Goal: Task Accomplishment & Management: Use online tool/utility

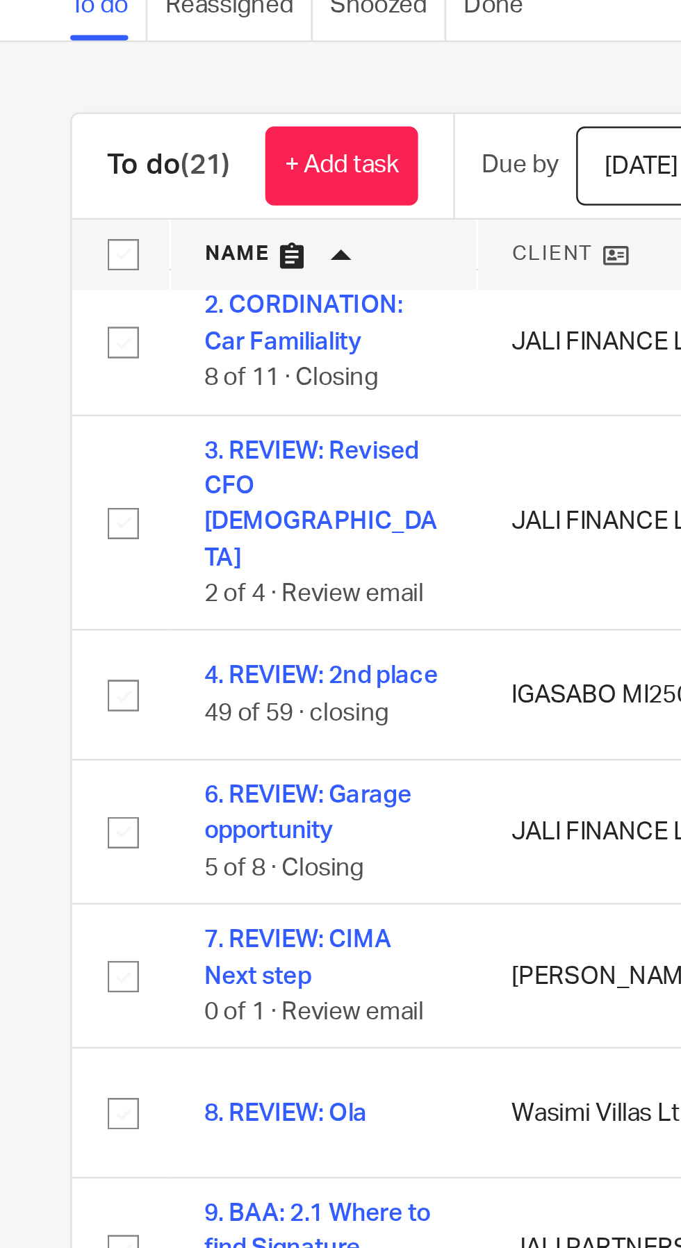
scroll to position [79, 0]
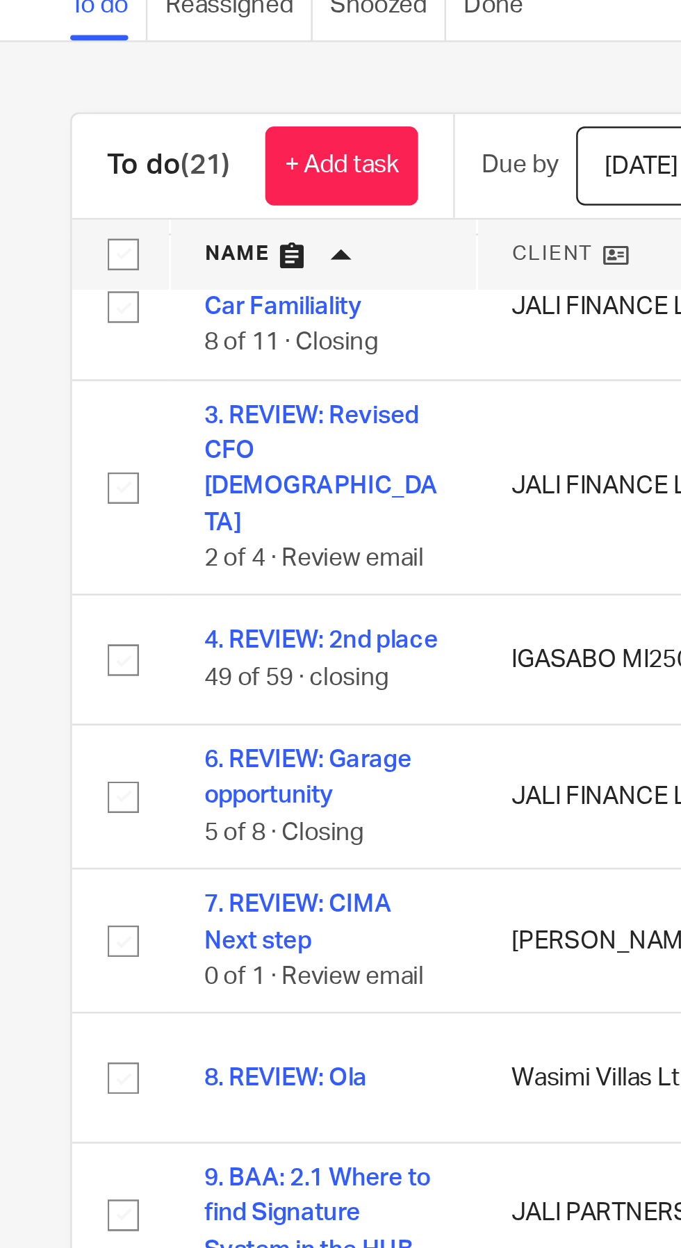
click at [133, 122] on link "+ Add task" at bounding box center [135, 118] width 60 height 31
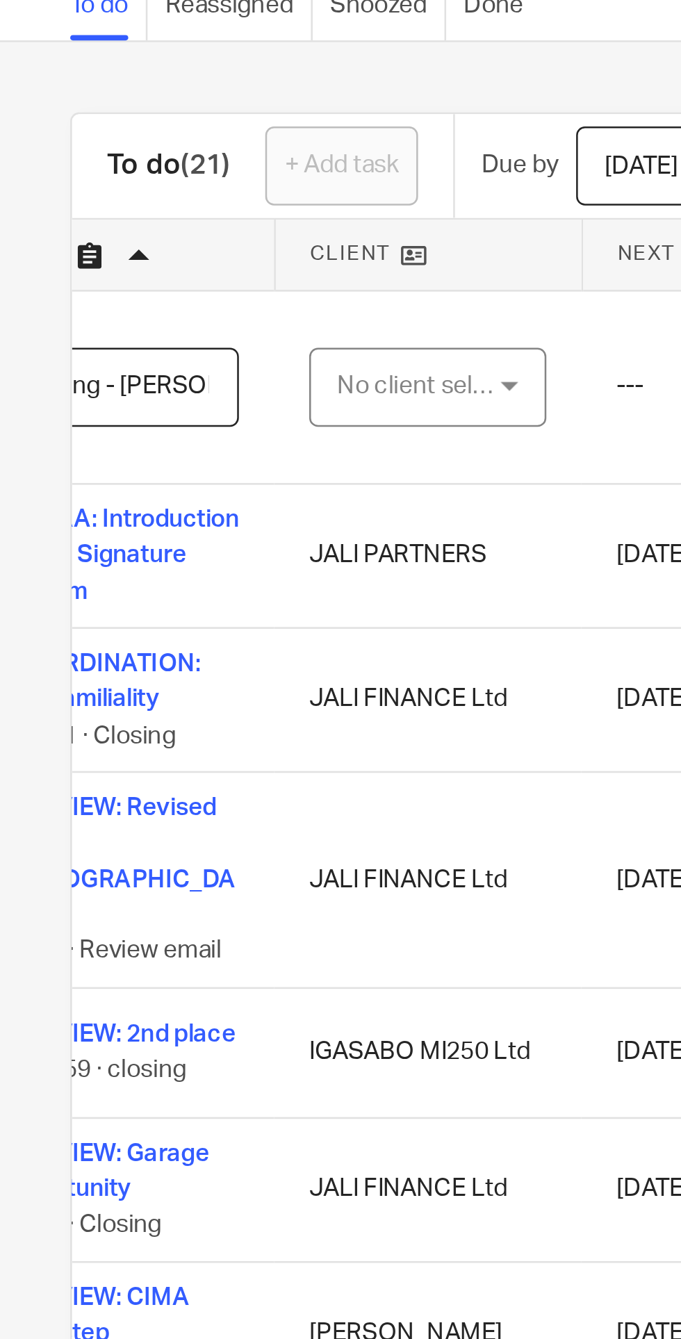
scroll to position [0, 97]
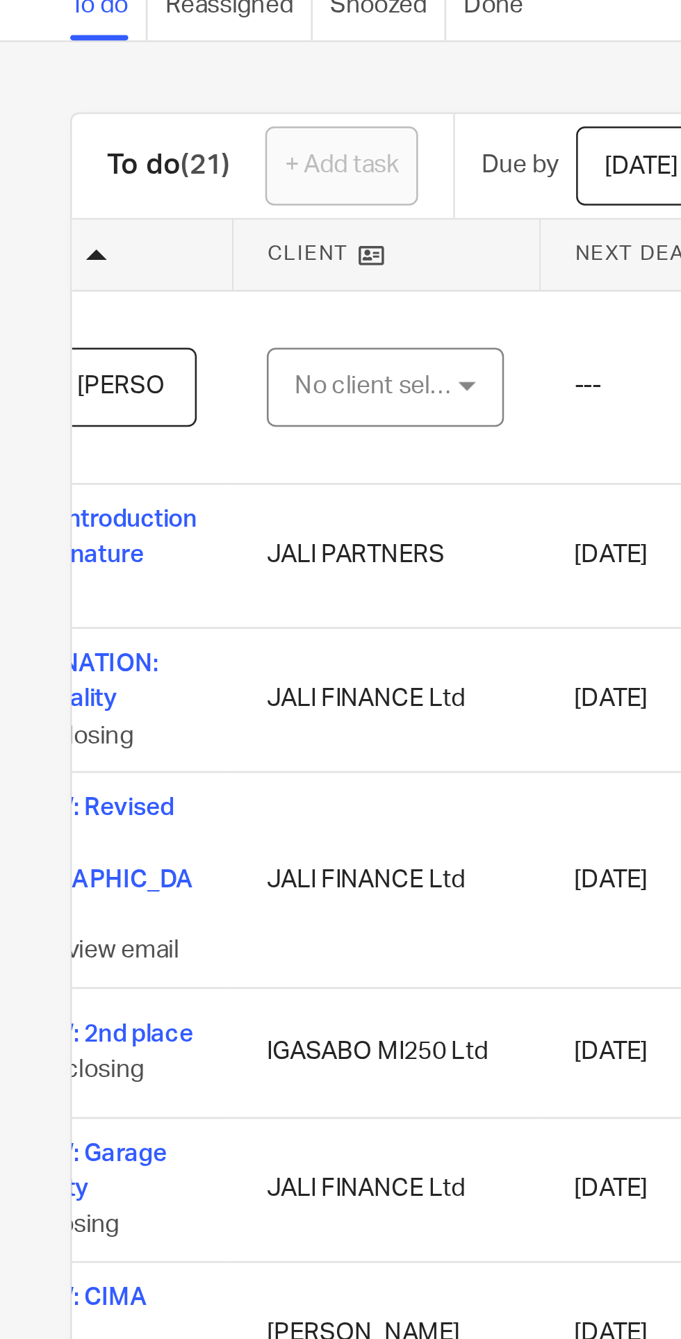
type input "7. PREP: Meeting - [PERSON_NAME]"
click at [164, 213] on div "No client selected" at bounding box center [149, 205] width 65 height 29
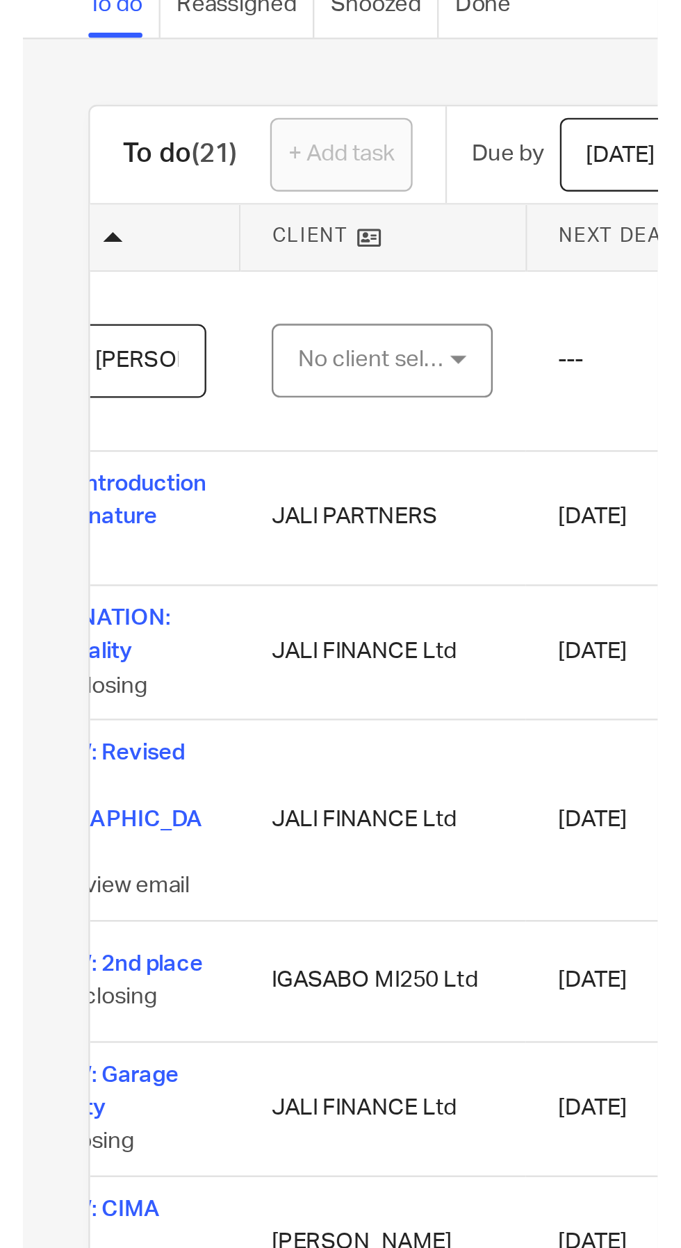
scroll to position [0, 0]
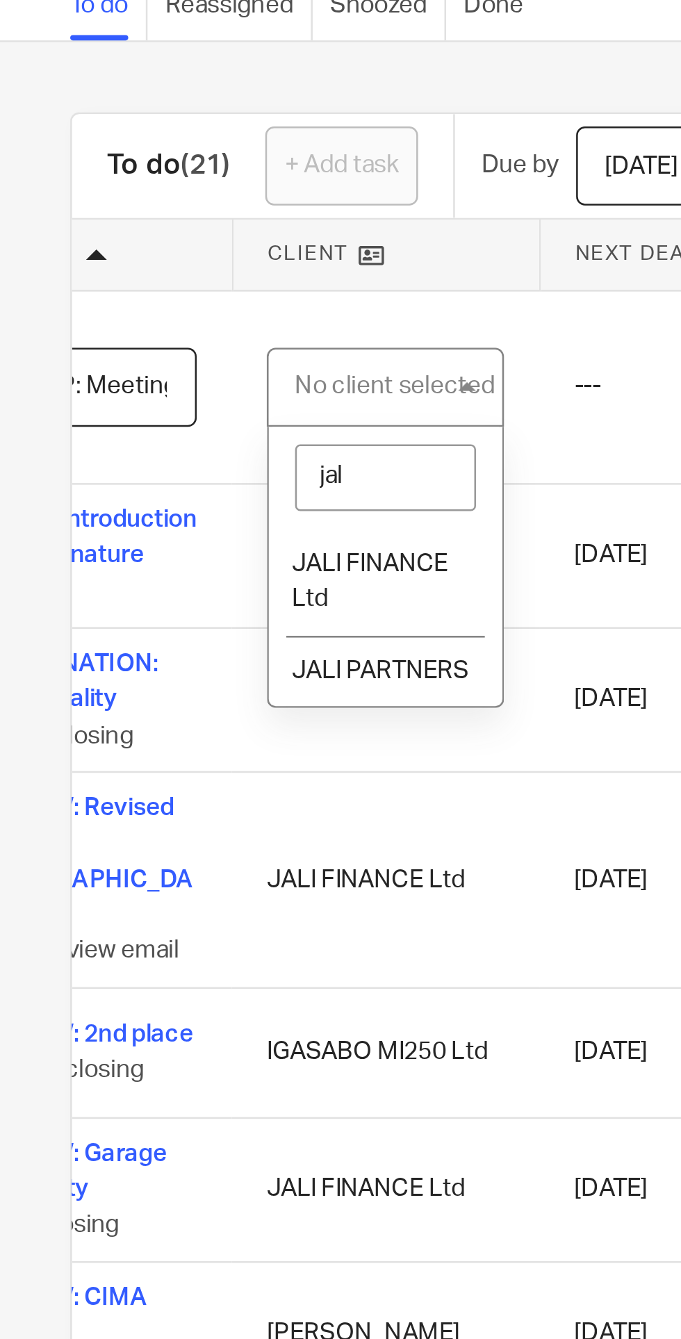
type input "jali"
click at [168, 317] on span "JALI PARTNERS" at bounding box center [150, 318] width 70 height 10
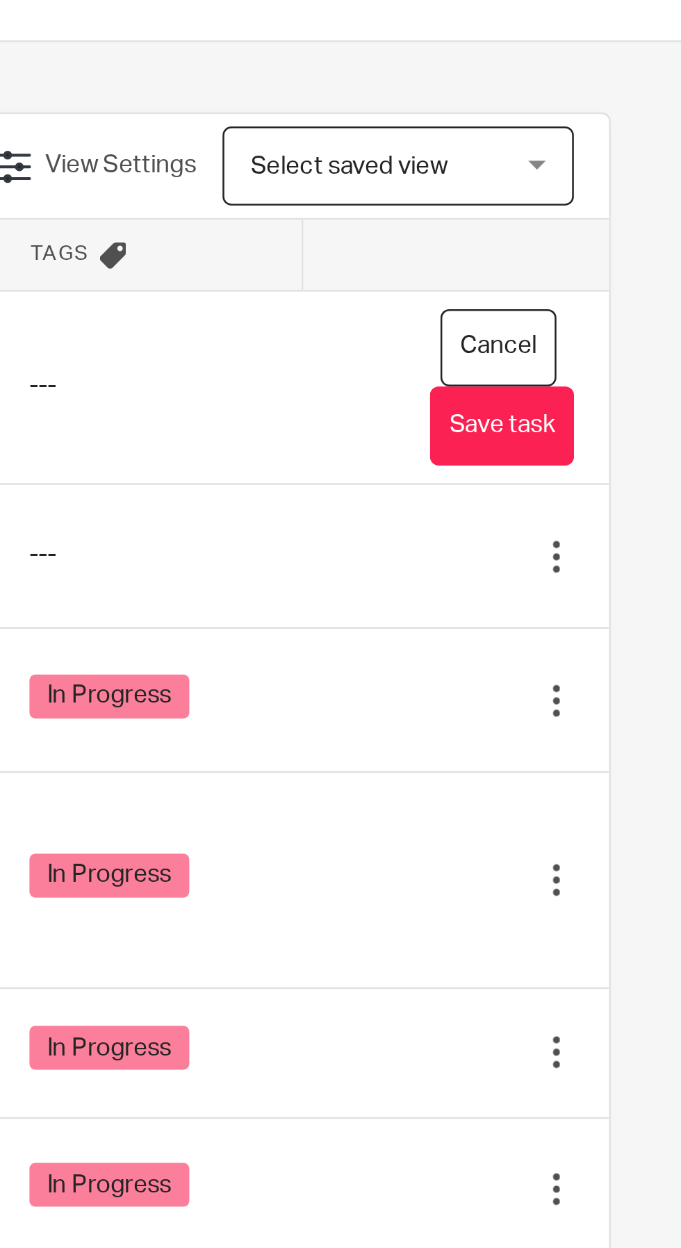
click at [621, 222] on button "Save task" at bounding box center [610, 221] width 57 height 31
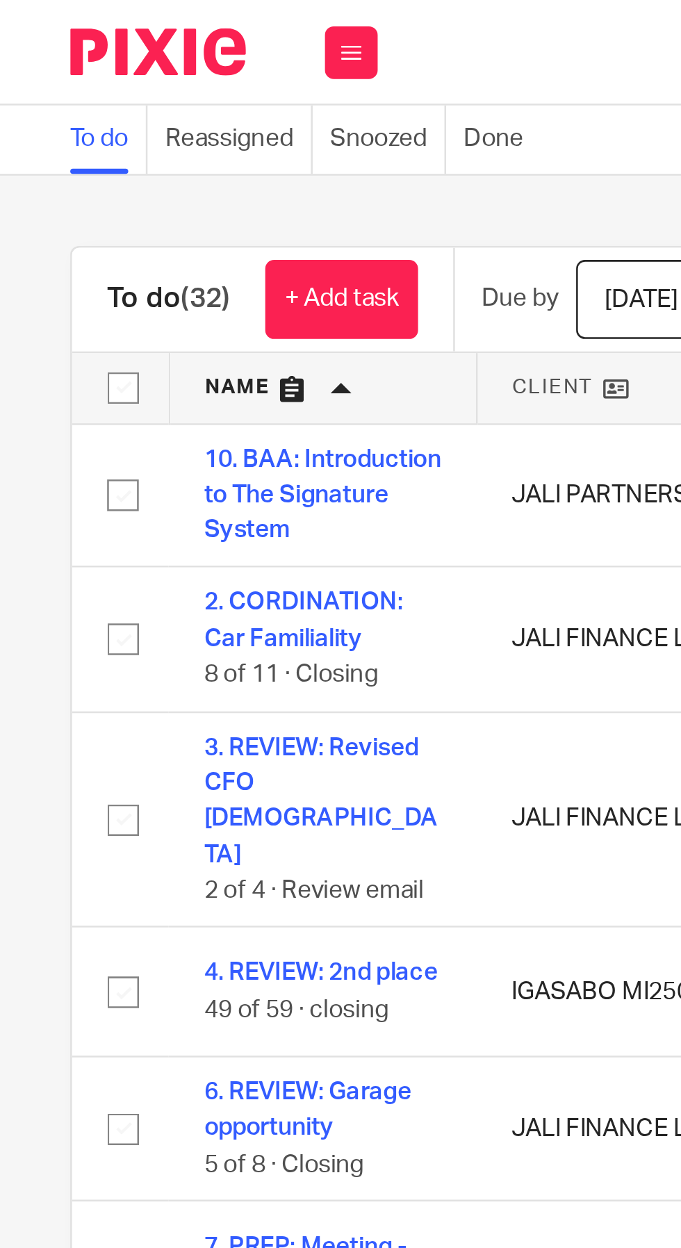
click at [134, 112] on link "+ Add task" at bounding box center [135, 118] width 60 height 31
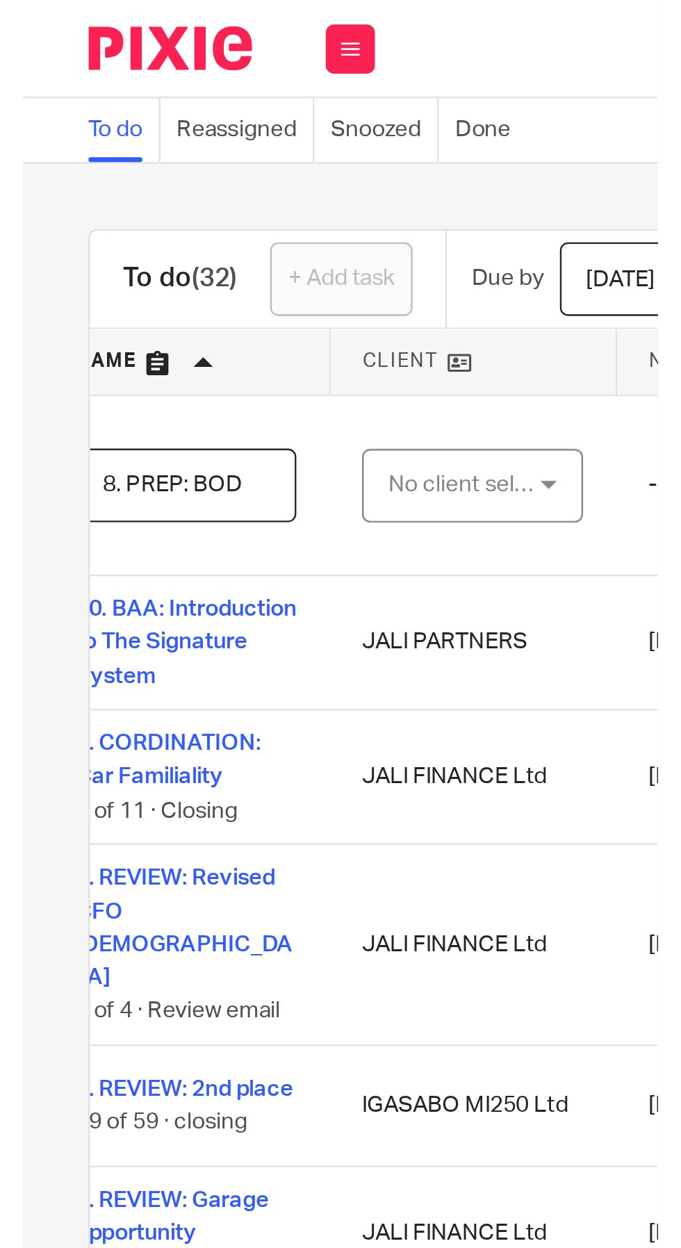
scroll to position [0, 72]
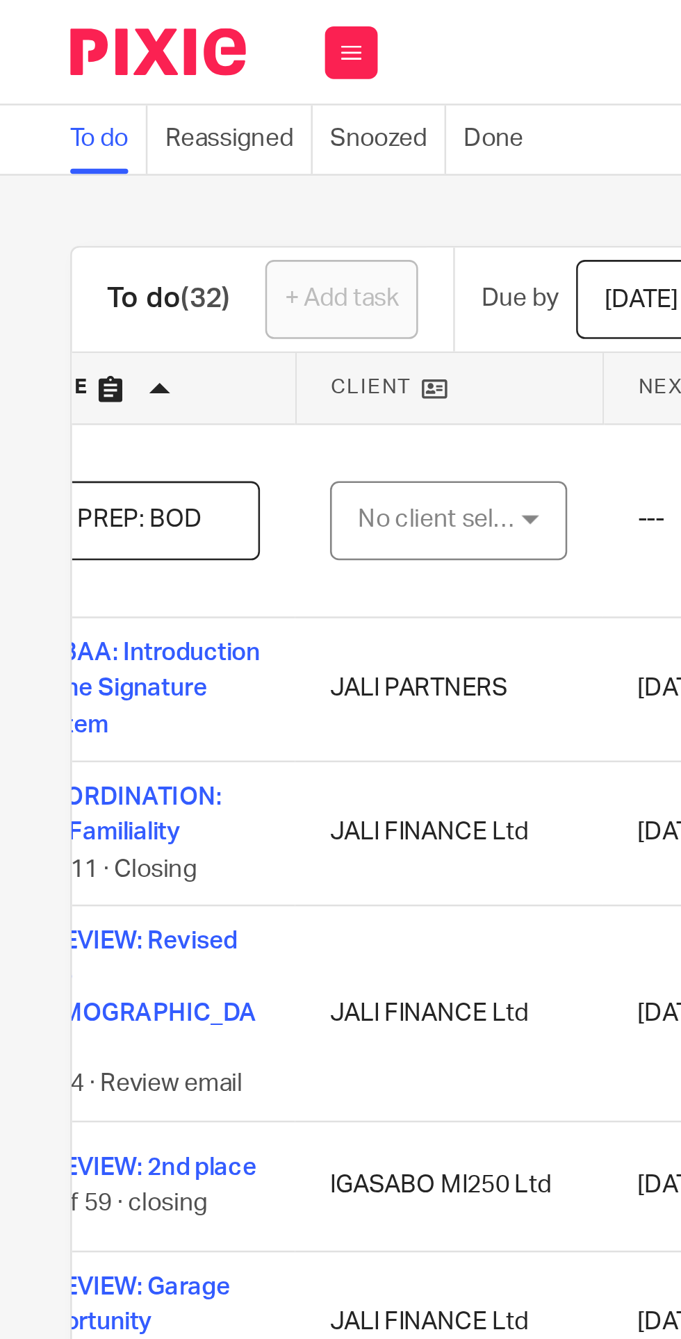
type input "8. PREP: BOD"
click at [181, 210] on div "No client selected" at bounding box center [174, 205] width 65 height 29
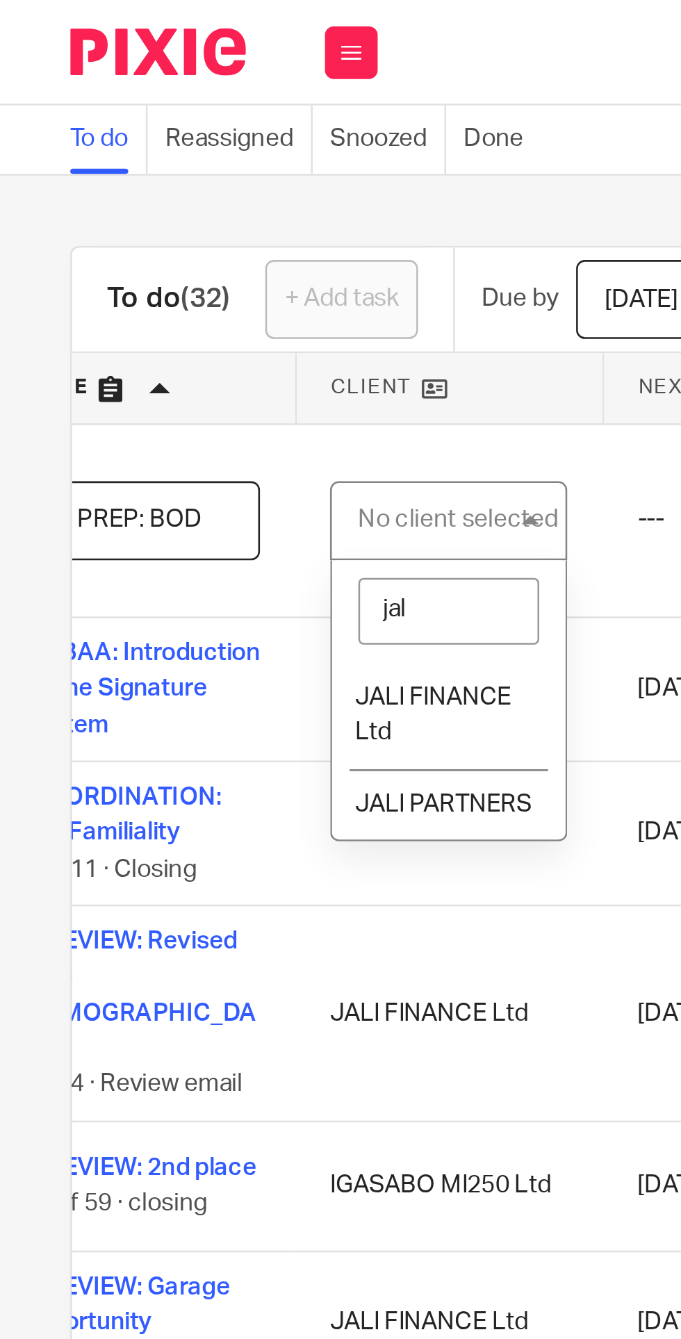
type input "jali"
click at [174, 280] on span "JALI FINANCE Ltd" at bounding box center [171, 283] width 62 height 24
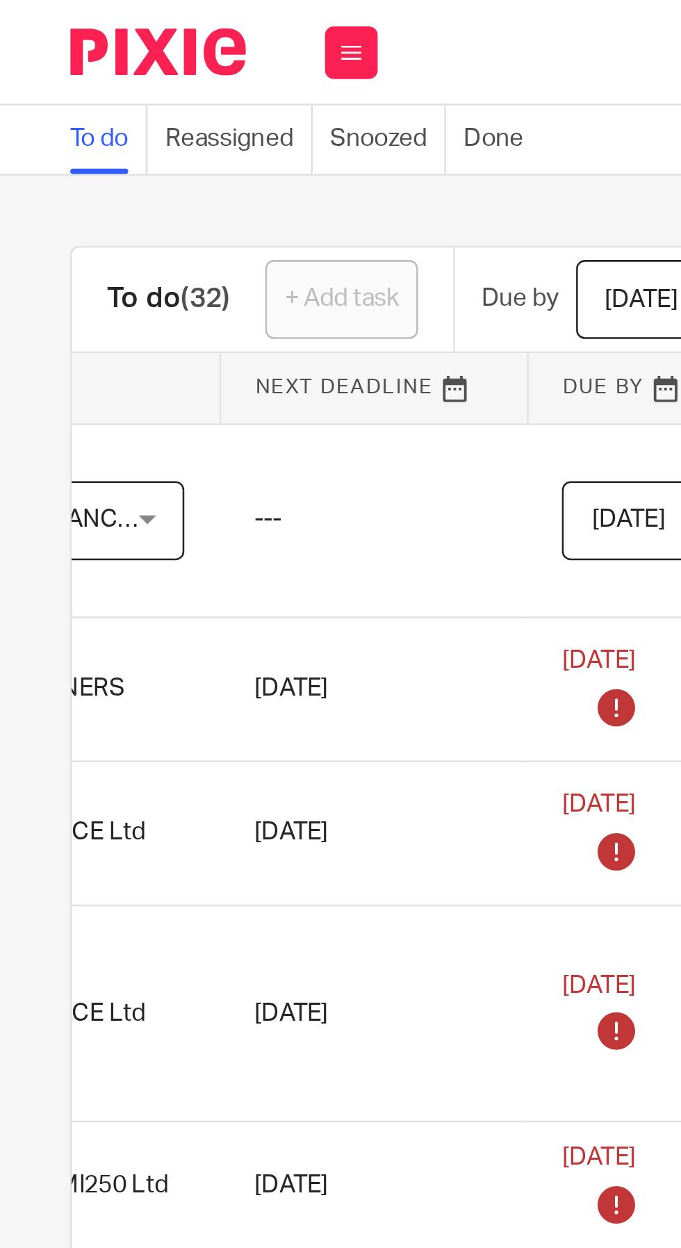
scroll to position [0, 265]
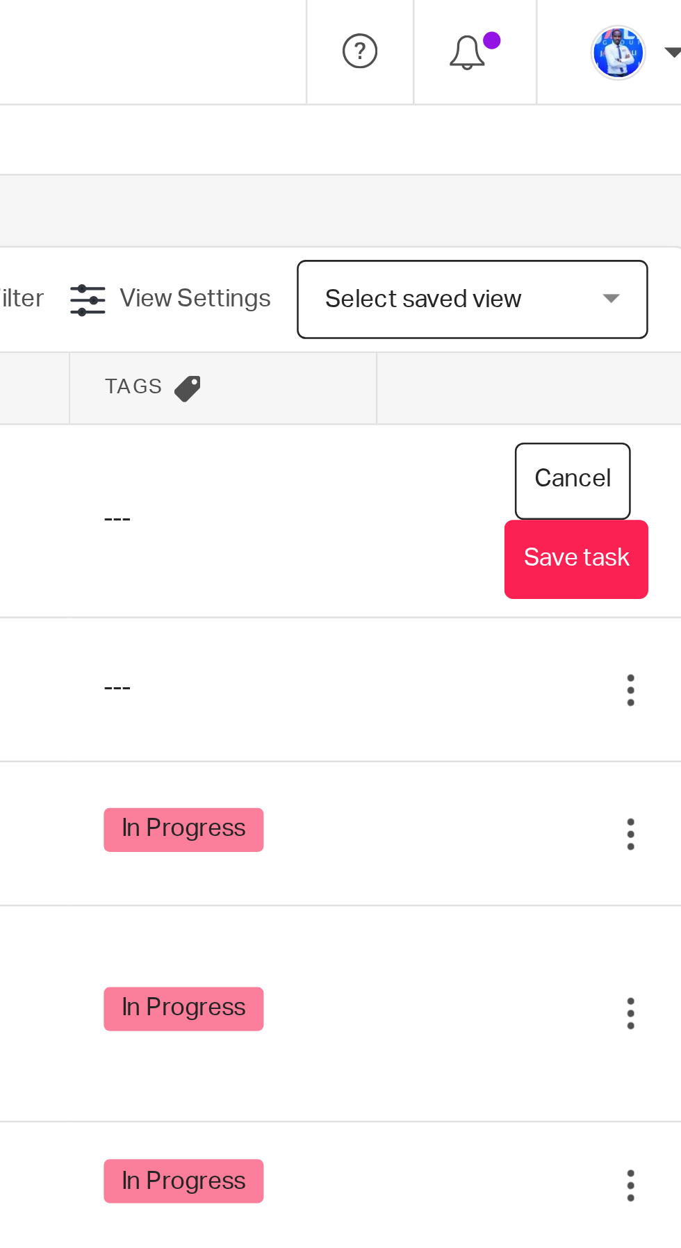
click at [619, 210] on button "Save task" at bounding box center [610, 221] width 57 height 31
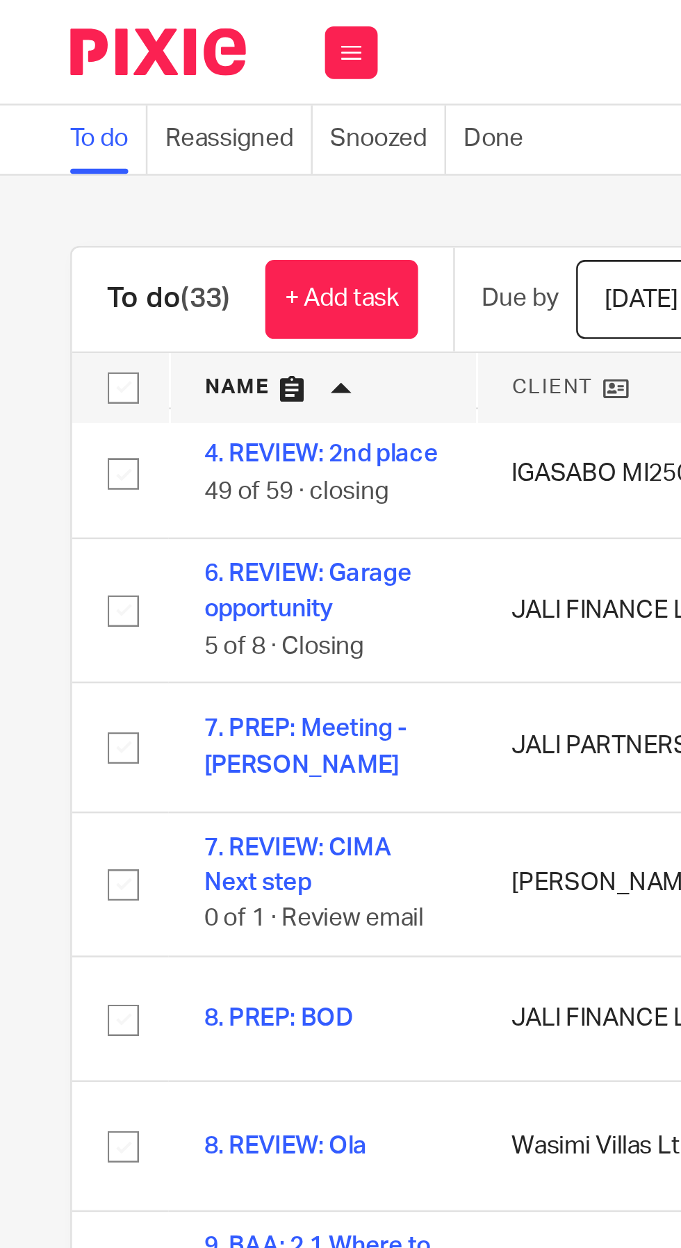
scroll to position [205, 0]
